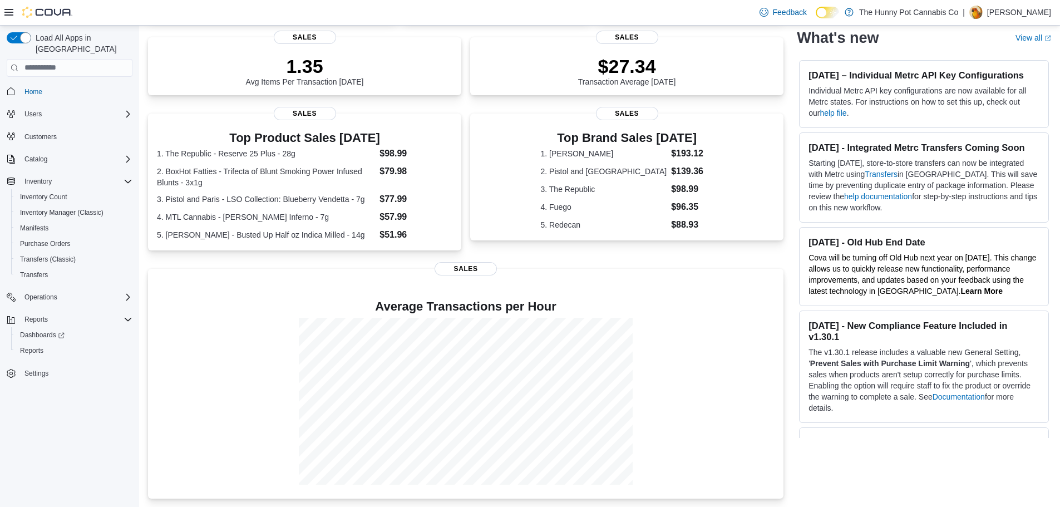
scroll to position [155, 0]
click at [75, 344] on div "Reports" at bounding box center [74, 350] width 117 height 13
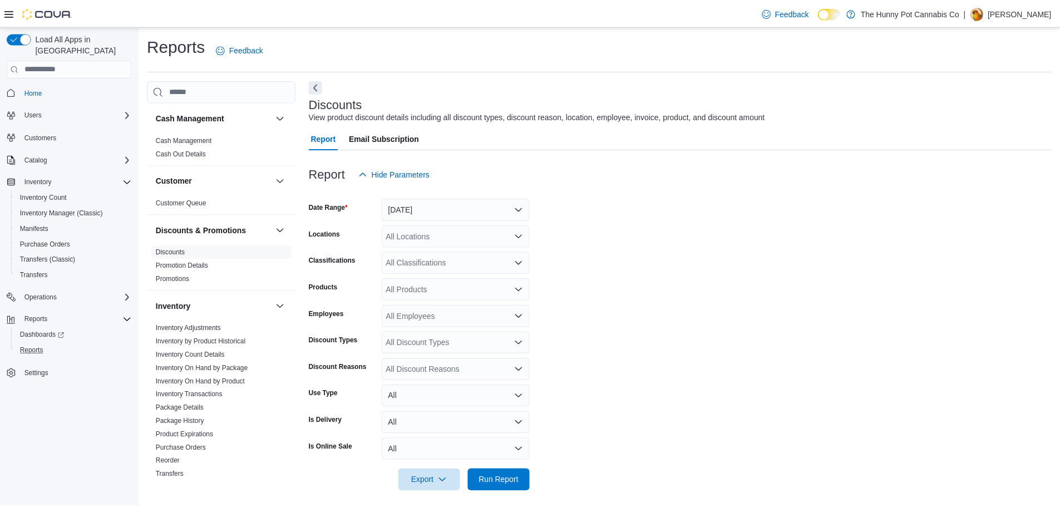
scroll to position [7, 0]
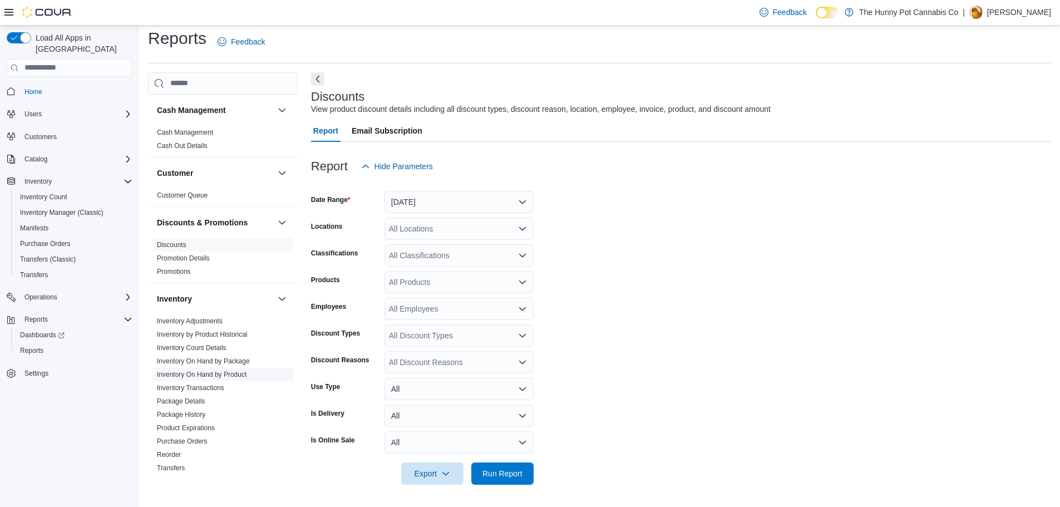
click at [236, 374] on link "Inventory On Hand by Product" at bounding box center [202, 375] width 90 height 8
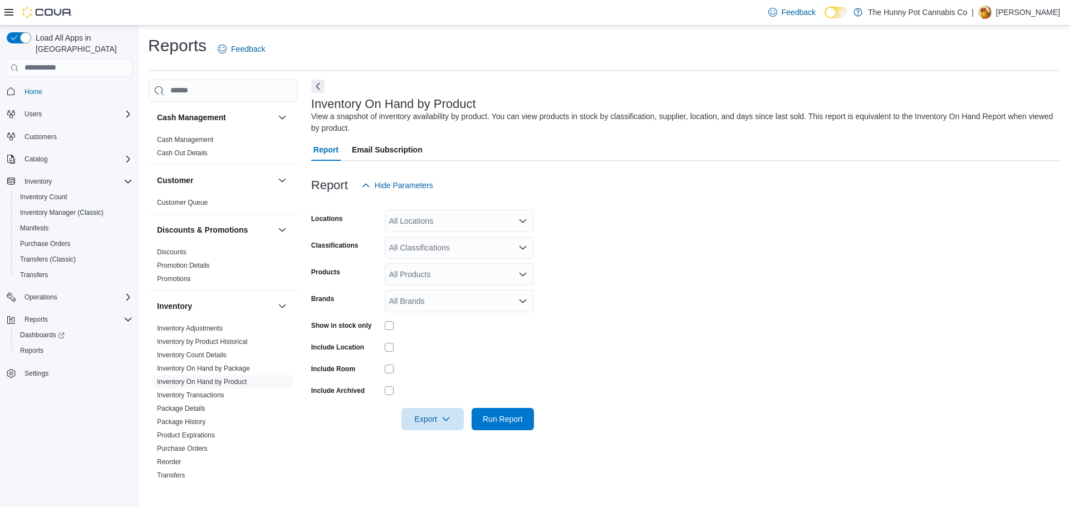
click at [475, 213] on div "All Locations" at bounding box center [459, 221] width 149 height 22
type input "****"
click at [472, 244] on div "Backstock" at bounding box center [459, 239] width 136 height 11
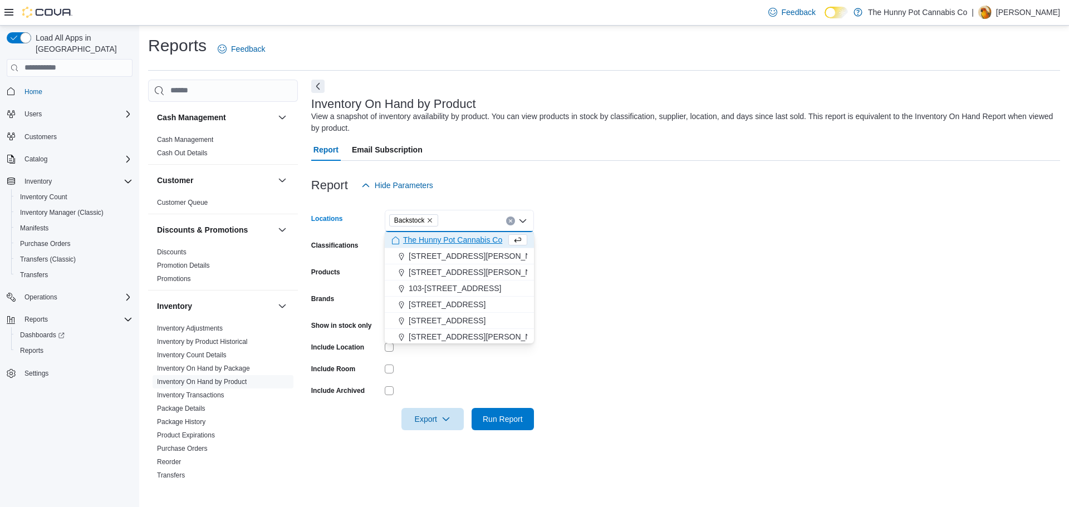
click at [752, 238] on form "Locations Backstock Combo box. Selected. [GEOGRAPHIC_DATA]. Press Backspace to …" at bounding box center [685, 314] width 749 height 234
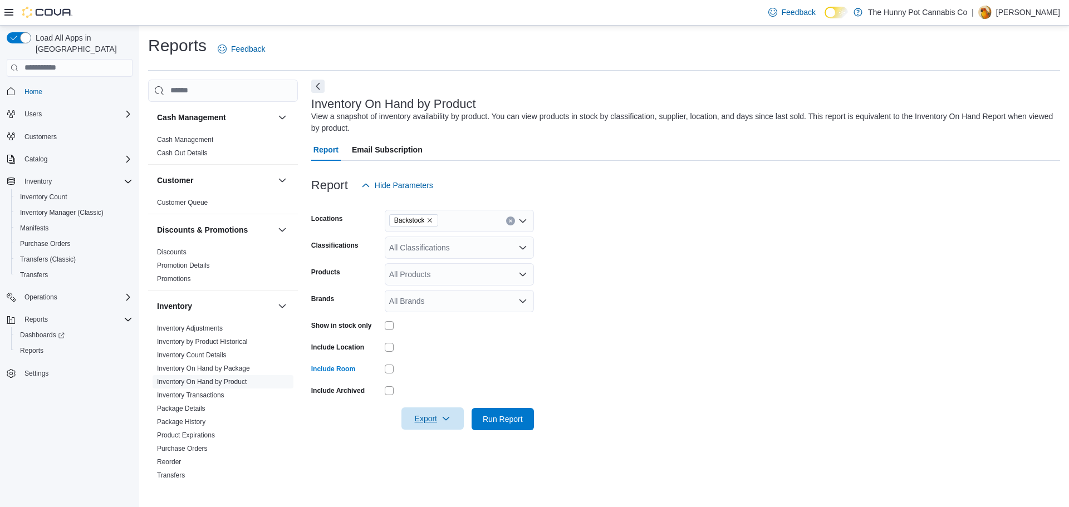
click at [429, 424] on span "Export" at bounding box center [432, 418] width 49 height 22
click at [455, 355] on span "Export to Excel" at bounding box center [434, 352] width 50 height 9
click at [86, 208] on span "Inventory Manager (Classic)" at bounding box center [62, 212] width 84 height 9
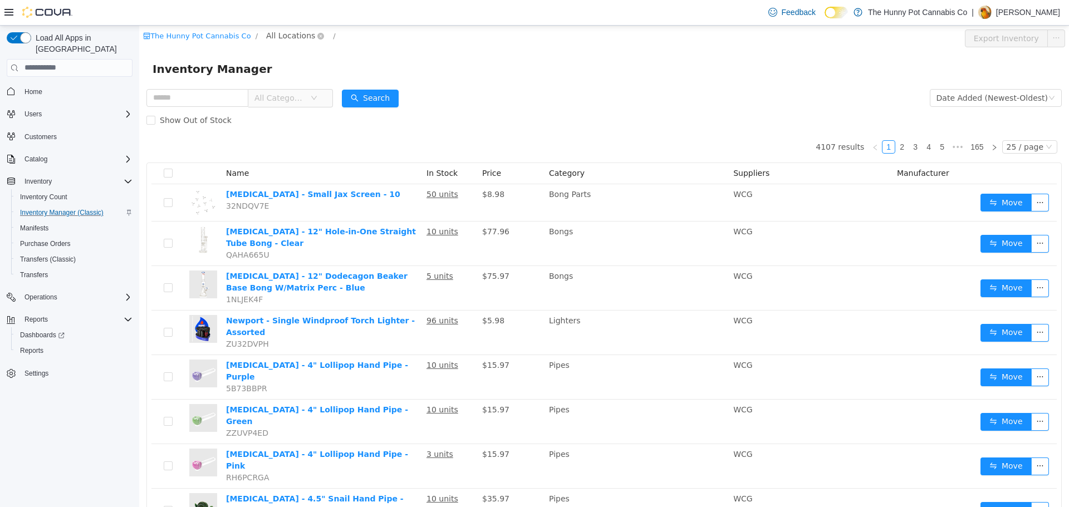
click at [297, 32] on span "All Locations" at bounding box center [290, 35] width 49 height 12
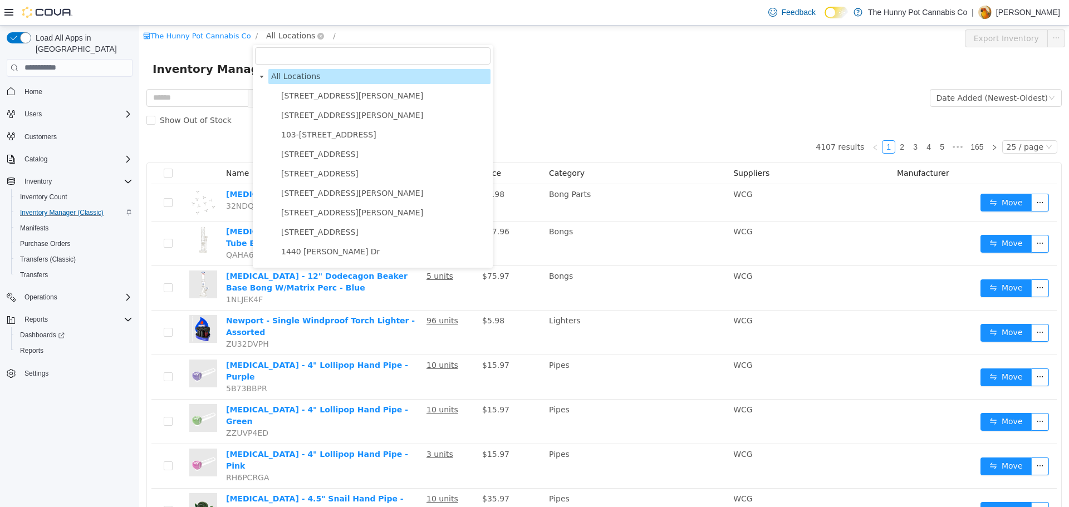
click at [297, 32] on span "All Locations" at bounding box center [290, 35] width 49 height 12
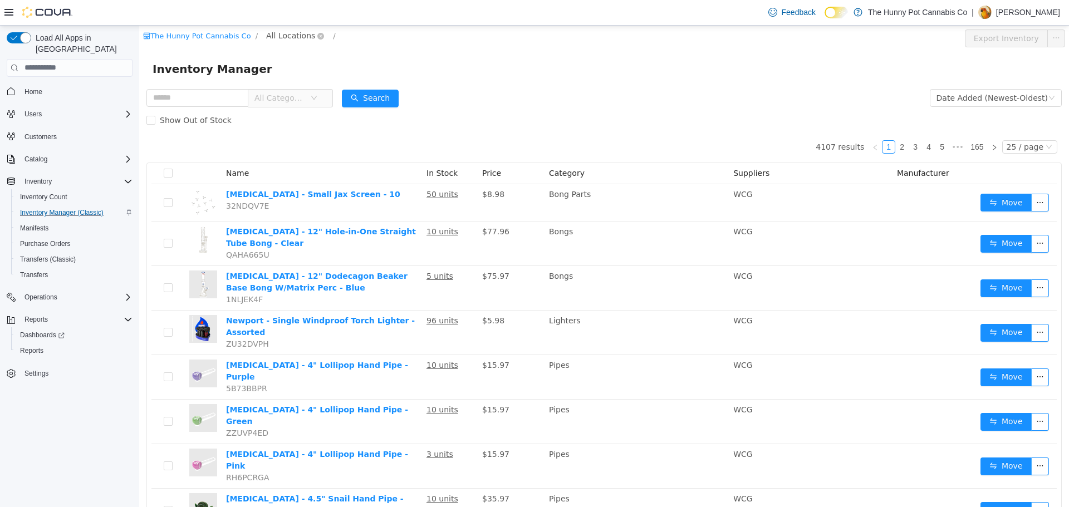
click at [278, 29] on span "All Locations" at bounding box center [290, 35] width 49 height 12
type input "****"
click at [318, 94] on span "Backstock" at bounding box center [309, 95] width 63 height 15
click at [200, 94] on input "text" at bounding box center [197, 98] width 102 height 18
click at [305, 101] on span "All Categories" at bounding box center [279, 97] width 51 height 11
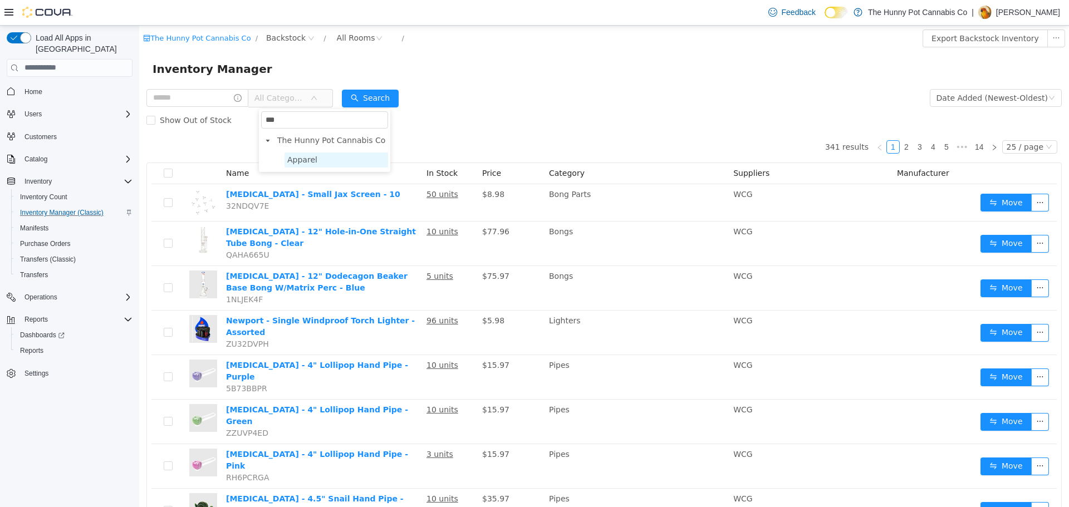
type input "***"
click at [347, 156] on span "Apparel" at bounding box center [336, 159] width 104 height 15
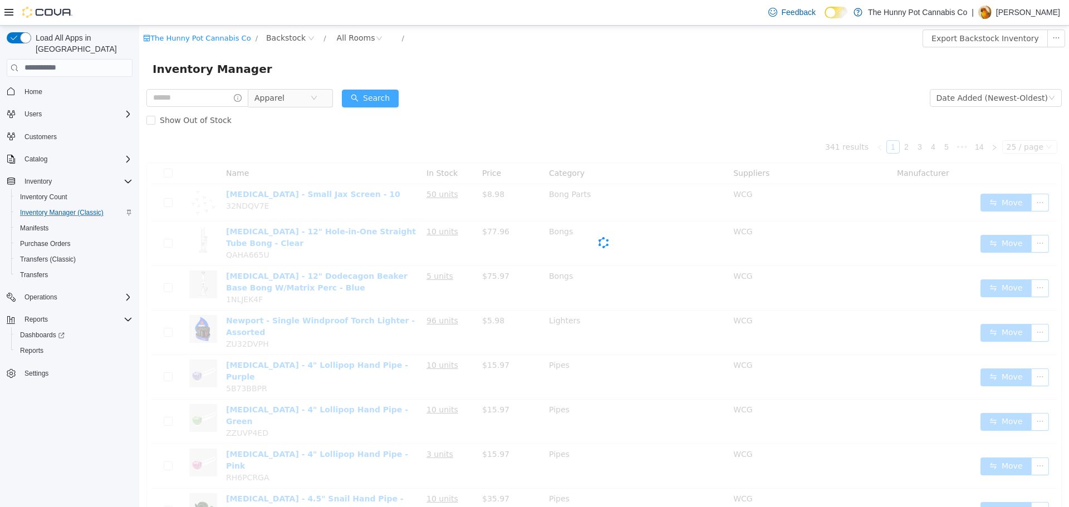
click at [371, 100] on button "Search" at bounding box center [370, 98] width 57 height 18
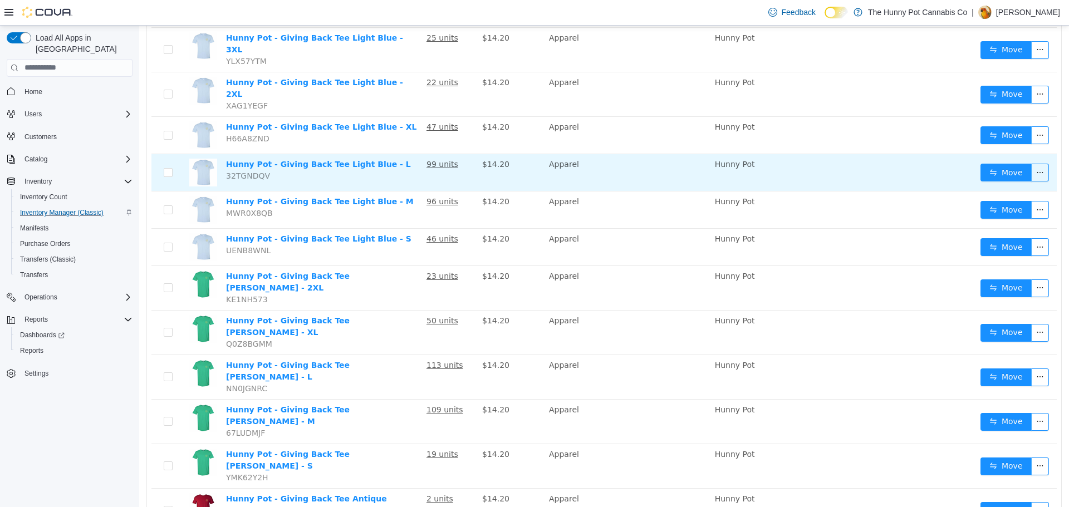
scroll to position [641, 0]
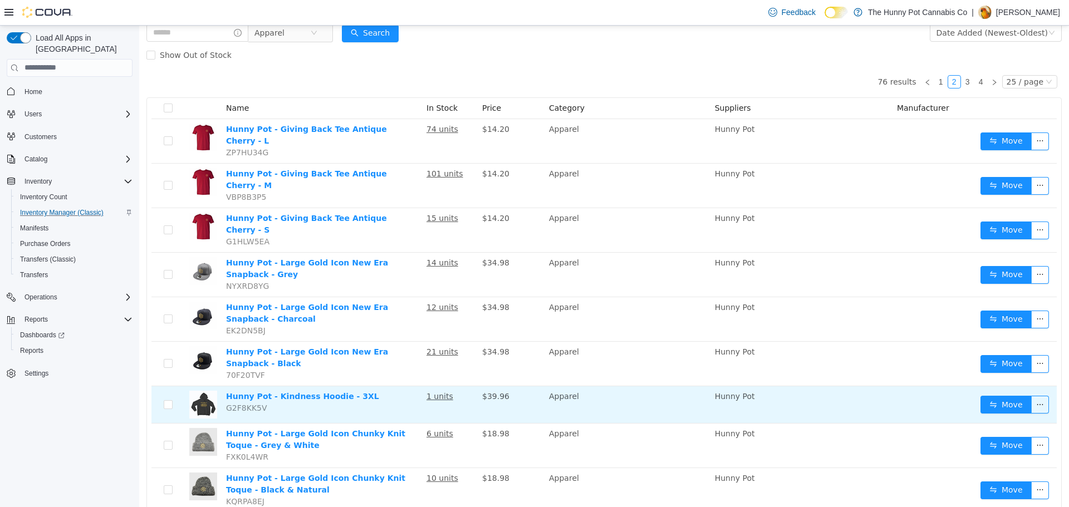
scroll to position [85, 0]
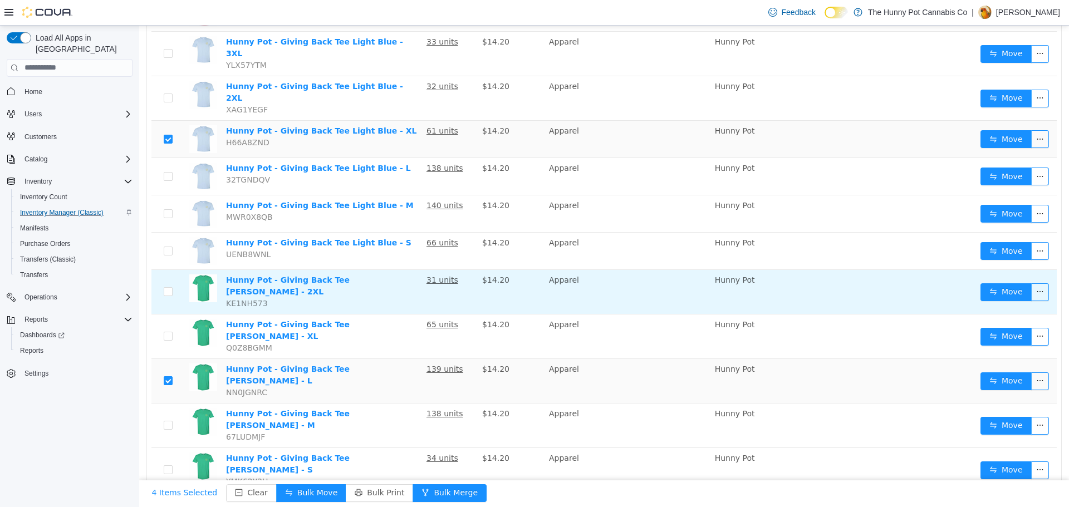
scroll to position [641, 0]
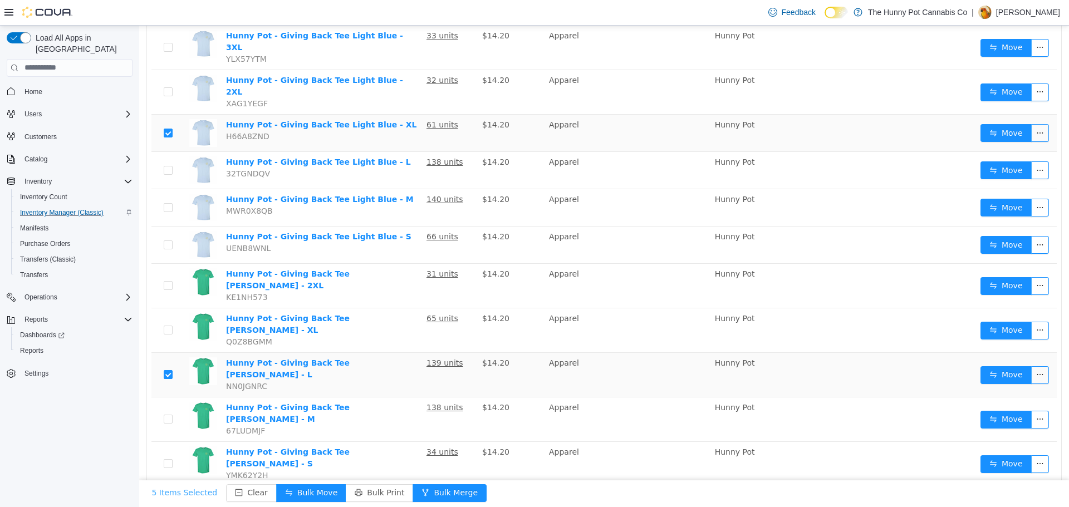
click at [175, 492] on button "5 Items Selected" at bounding box center [185, 493] width 84 height 18
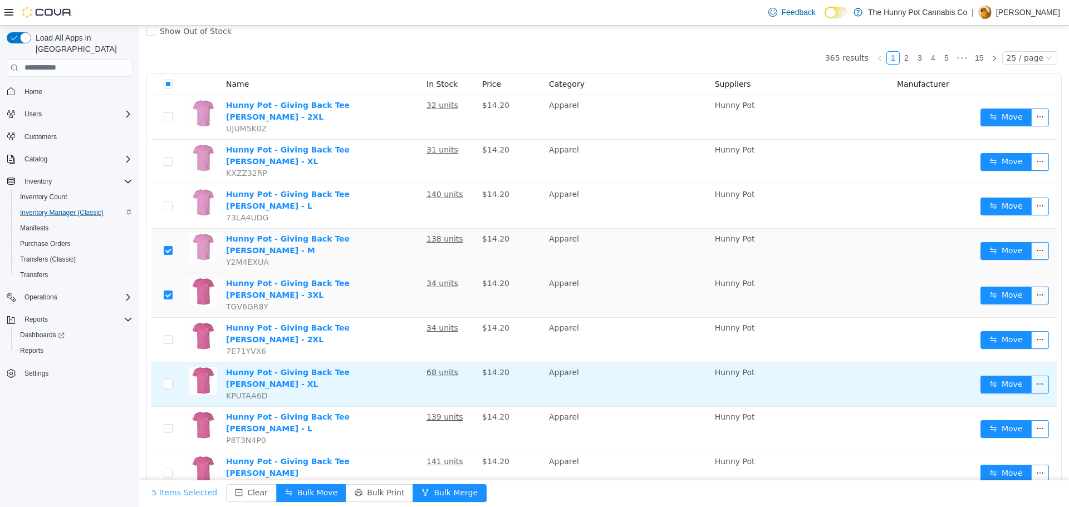
scroll to position [0, 0]
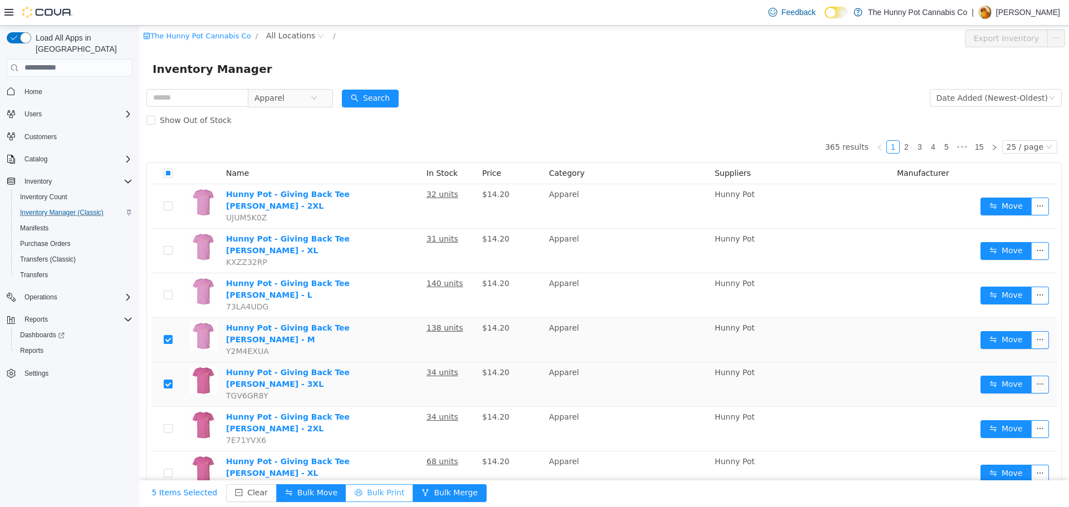
click at [355, 493] on button "Bulk Print" at bounding box center [379, 493] width 67 height 18
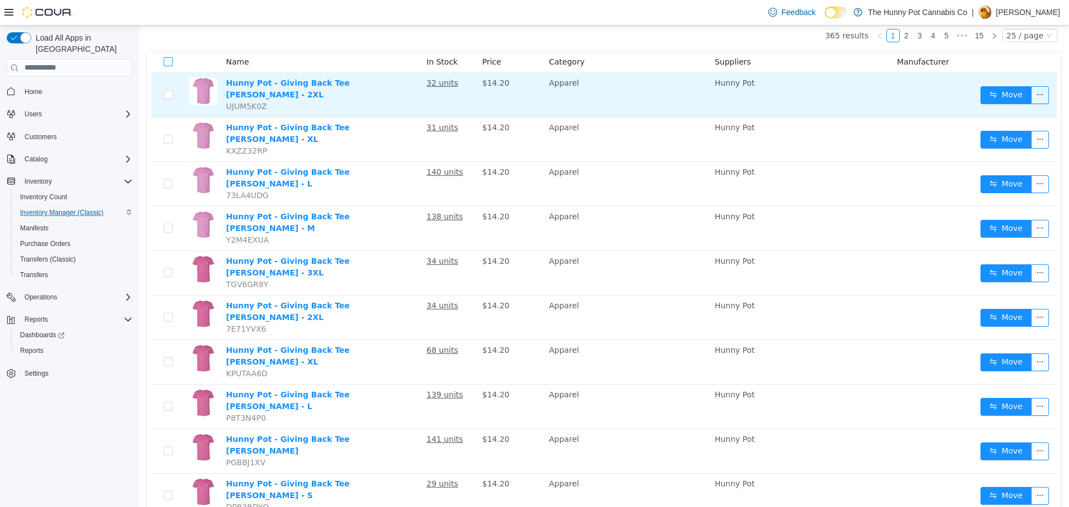
scroll to position [167, 0]
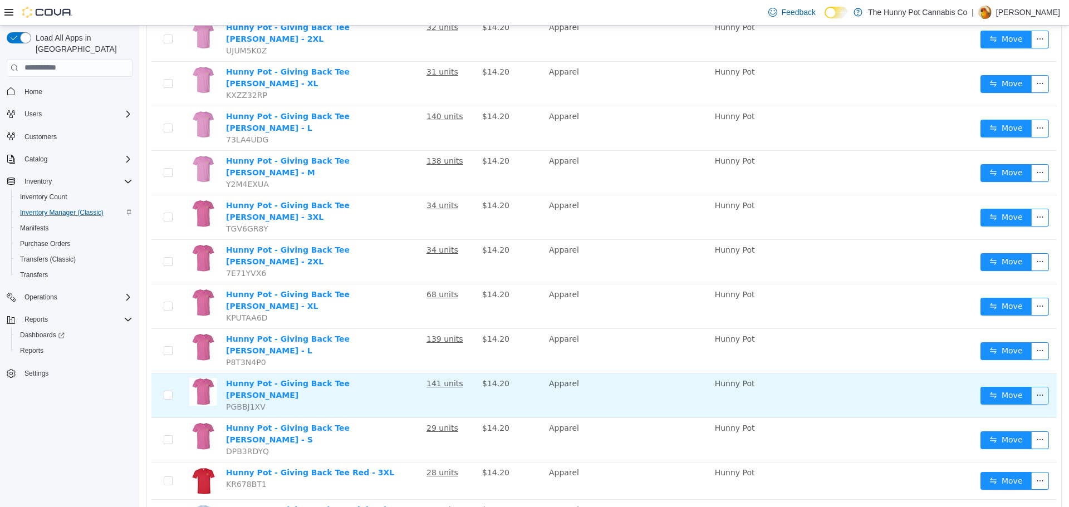
click at [1040, 386] on button "button" at bounding box center [1040, 395] width 18 height 18
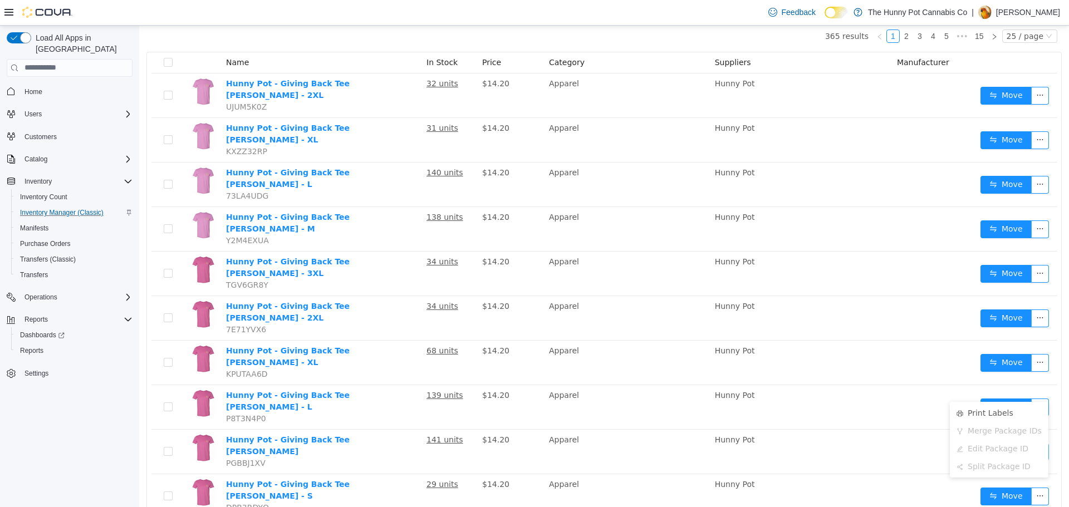
scroll to position [111, 0]
click at [102, 479] on div "Load All Apps in [GEOGRAPHIC_DATA] Home Users Customers Catalog Inventory Inven…" at bounding box center [69, 269] width 139 height 487
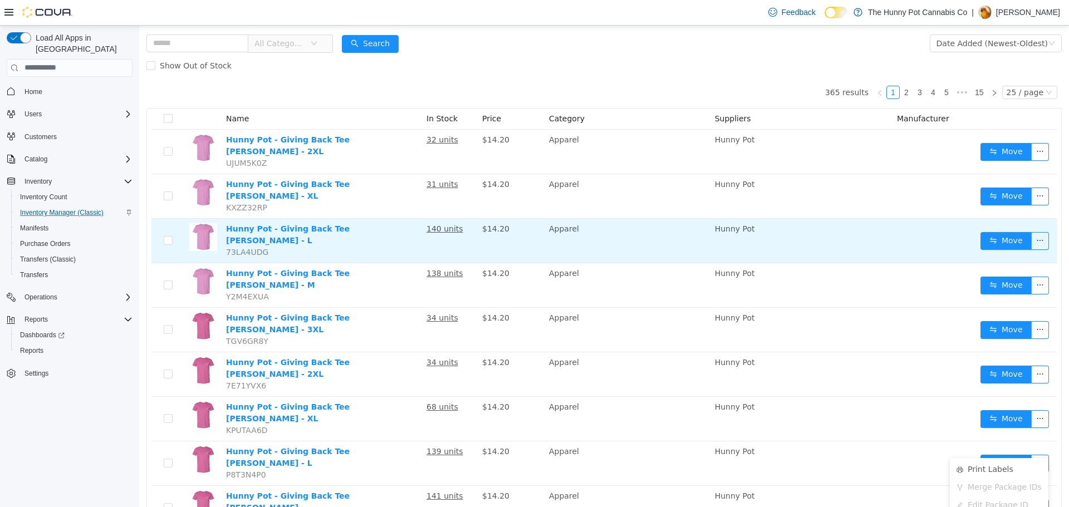
scroll to position [0, 0]
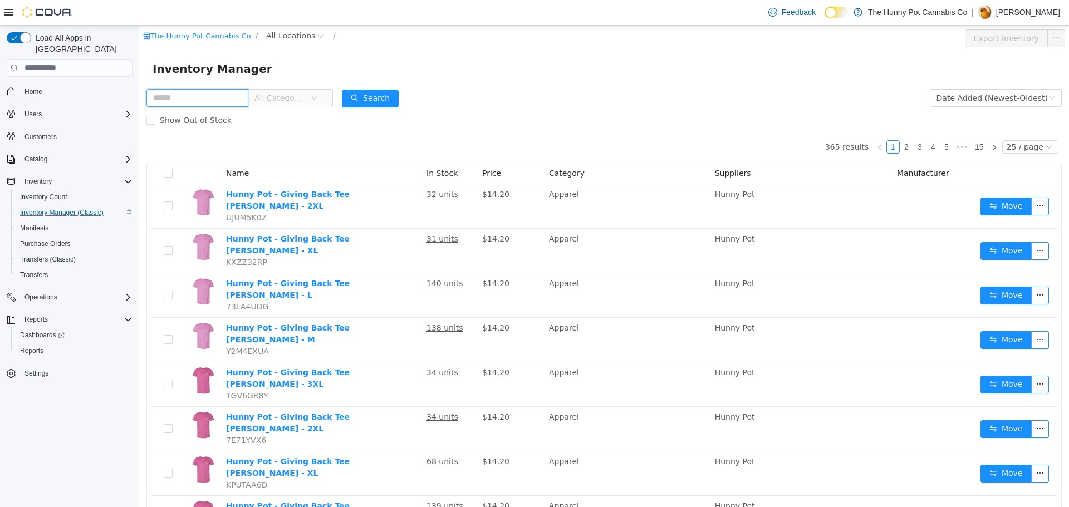
click at [199, 96] on input "text" at bounding box center [197, 98] width 102 height 18
type input "****"
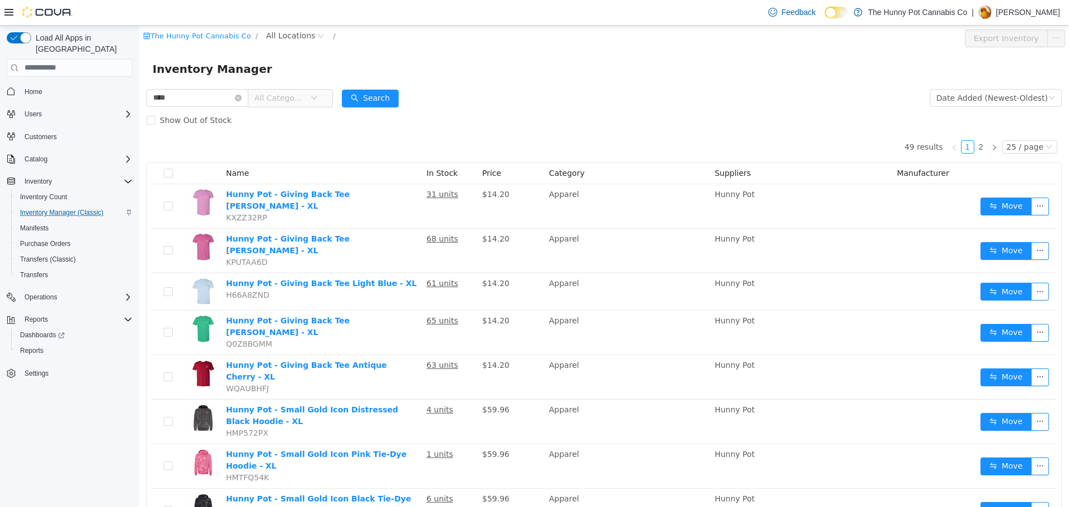
click at [821, 82] on div "Inventory Manager" at bounding box center [604, 69] width 930 height 36
click at [822, 81] on div "Inventory Manager" at bounding box center [604, 69] width 930 height 36
